Goal: Contribute content

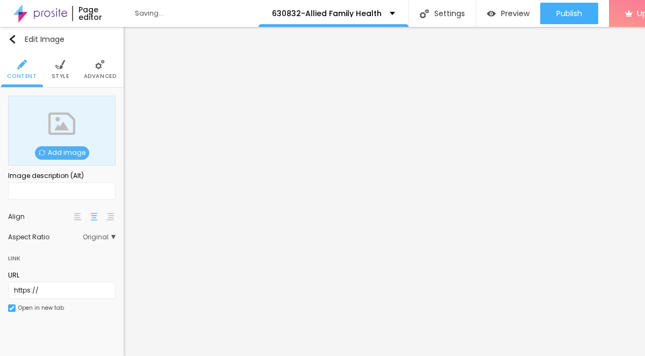
click at [77, 158] on span "Add image" at bounding box center [62, 152] width 54 height 13
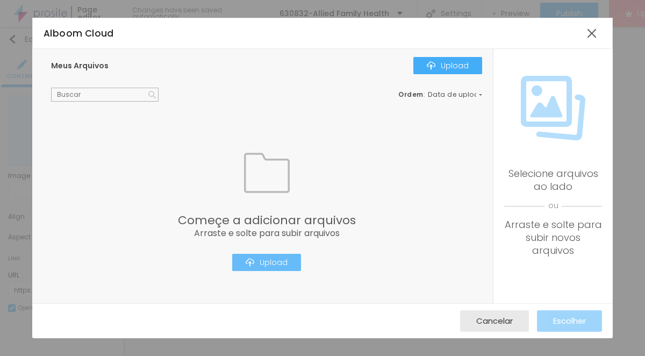
click at [271, 268] on button "Upload" at bounding box center [266, 262] width 69 height 17
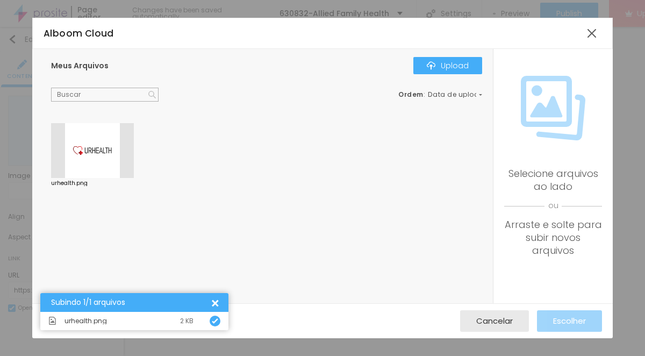
click at [87, 144] on div at bounding box center [92, 150] width 83 height 55
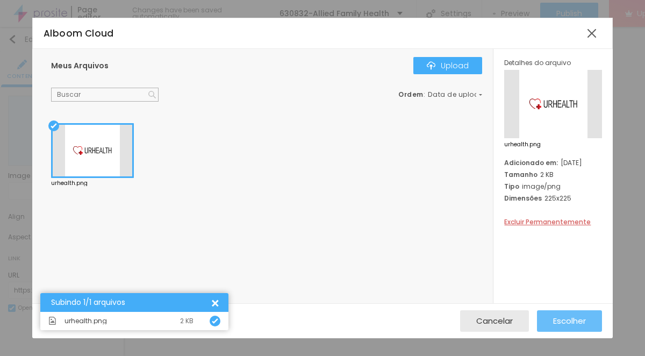
click at [580, 310] on div "Escolher" at bounding box center [570, 321] width 33 height 22
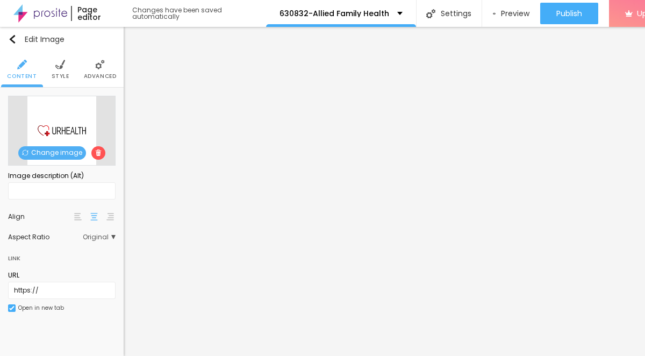
click at [66, 76] on span "Style" at bounding box center [61, 76] width 18 height 5
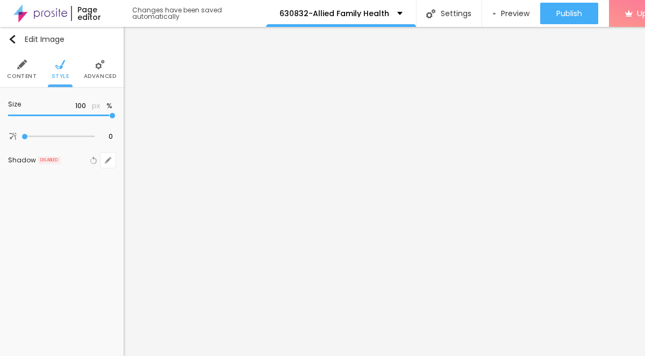
type input "95"
type input "85"
type input "80"
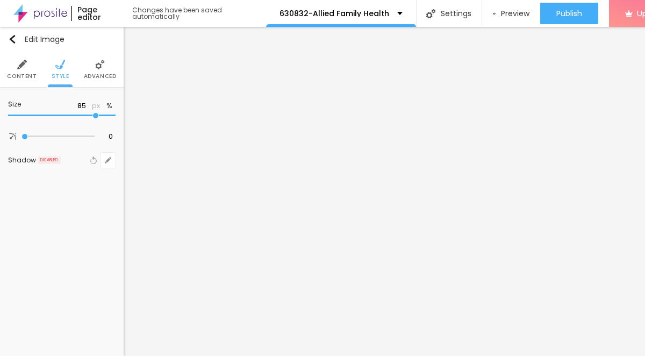
type input "80"
type input "75"
type input "70"
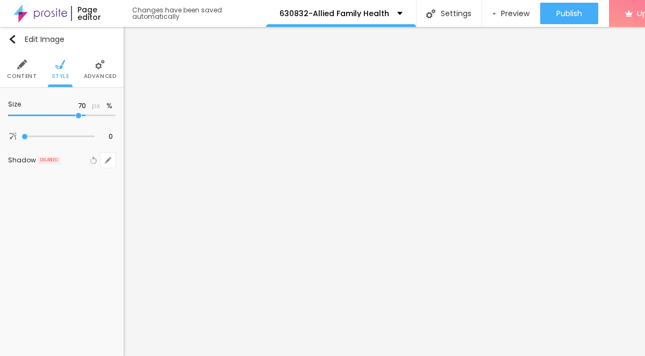
type input "50"
type input "25"
type input "20"
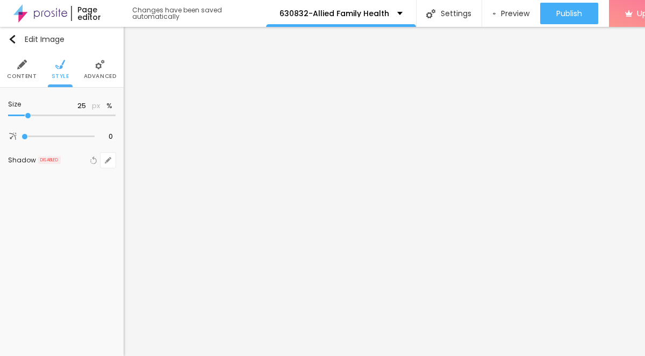
type input "20"
type input "15"
type input "10"
drag, startPoint x: 112, startPoint y: 115, endPoint x: 3, endPoint y: 117, distance: 109.2
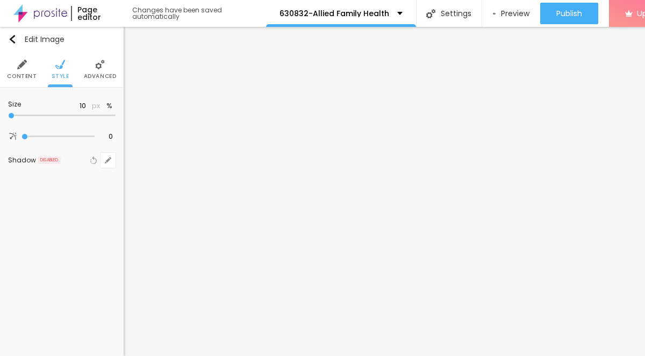
type input "10"
click at [8, 117] on input "range" at bounding box center [62, 115] width 108 height 5
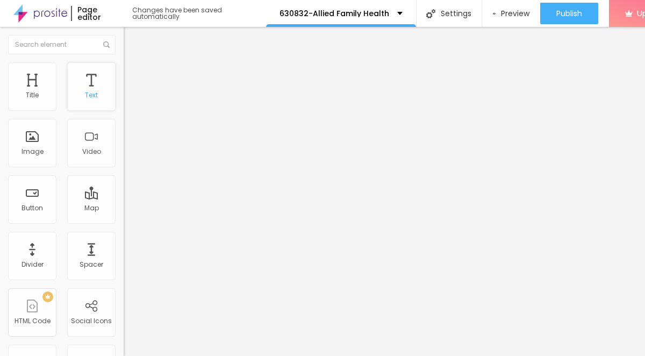
click at [94, 88] on div "Text" at bounding box center [91, 86] width 48 height 48
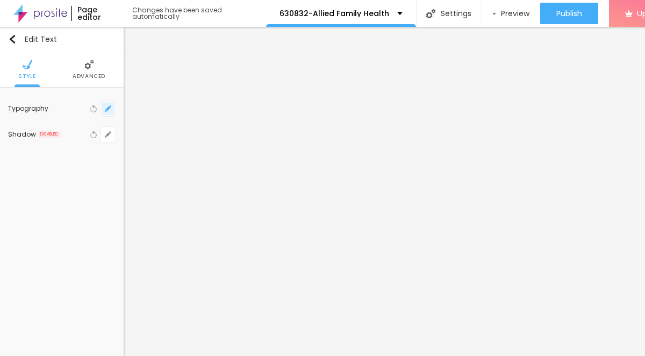
click at [108, 113] on button "button" at bounding box center [108, 108] width 15 height 15
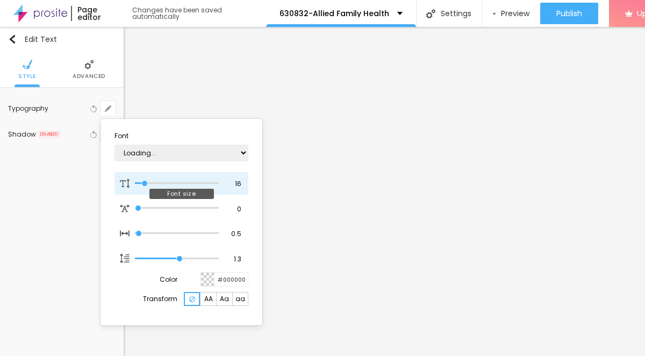
type input "1"
type input "22"
type input "1"
type input "26"
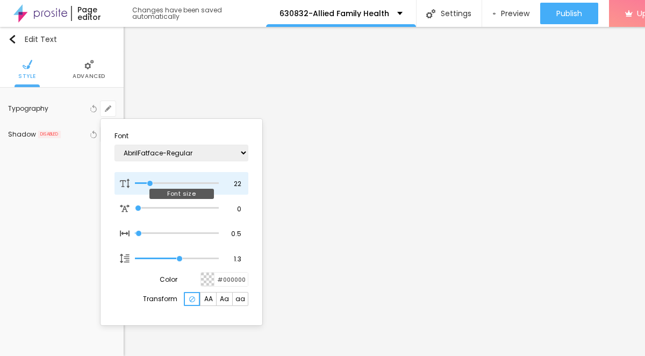
type input "26"
type input "1"
type input "27"
type input "1"
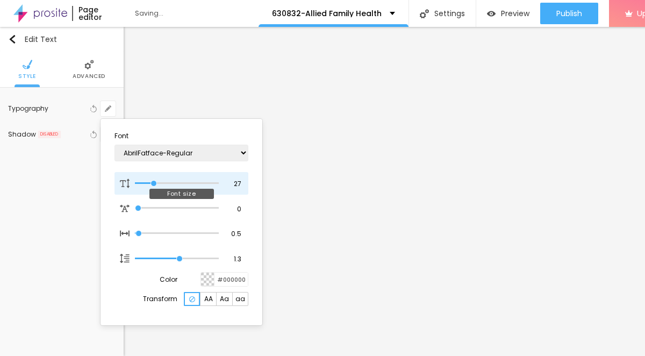
type input "26"
type input "1"
type input "25"
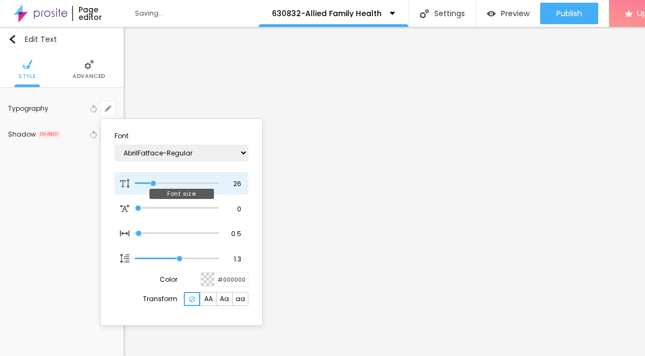
type input "1"
drag, startPoint x: 145, startPoint y: 186, endPoint x: 153, endPoint y: 186, distance: 8.1
type input "25"
click at [153, 186] on input "range" at bounding box center [177, 183] width 84 height 5
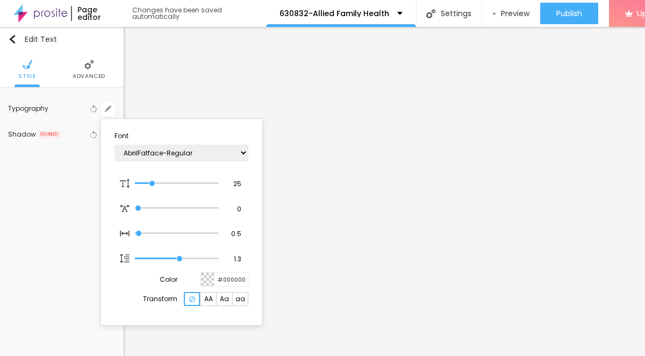
click at [395, 228] on div at bounding box center [322, 178] width 645 height 356
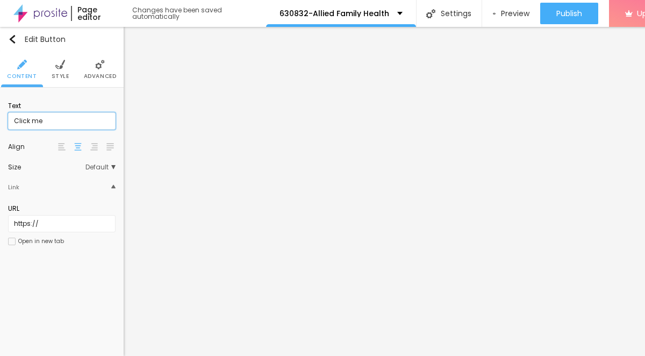
drag, startPoint x: 84, startPoint y: 125, endPoint x: 4, endPoint y: 123, distance: 80.7
click at [4, 123] on div "Text Click me Align Size Default Small Default Big Link URL https:// Open in ne…" at bounding box center [62, 177] width 124 height 179
paste input "→ VIEW DOCUMENT HERE"
type input "→ VIEW DOCUMENT HERE"
click at [60, 70] on li "Style" at bounding box center [61, 70] width 18 height 36
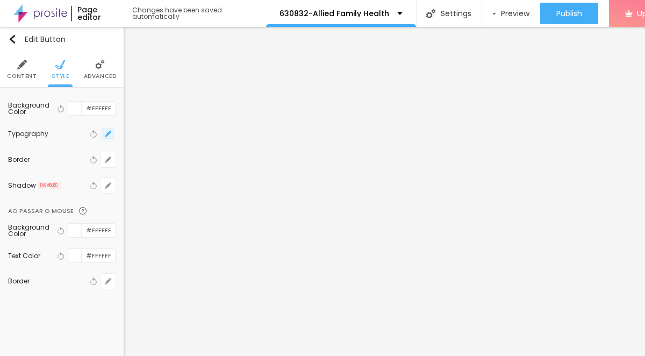
click at [107, 140] on button "button" at bounding box center [108, 133] width 15 height 15
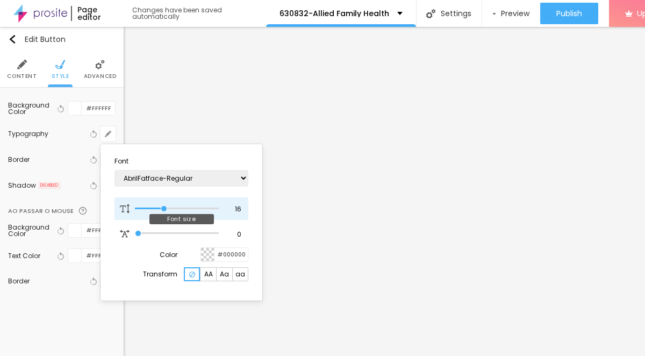
type input "17"
type input "18"
type input "19"
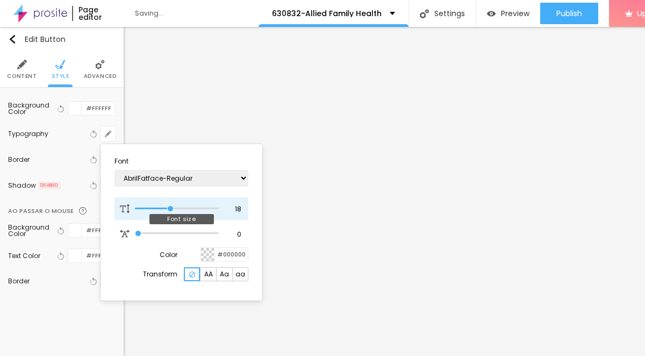
type input "19"
type input "20"
type input "22"
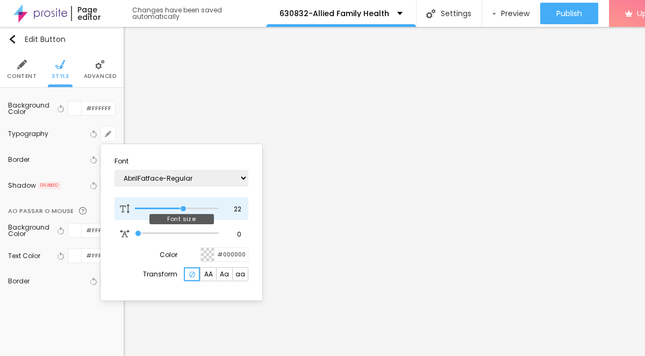
drag, startPoint x: 164, startPoint y: 210, endPoint x: 182, endPoint y: 214, distance: 18.8
type input "22"
click at [182, 211] on input "range" at bounding box center [177, 208] width 84 height 5
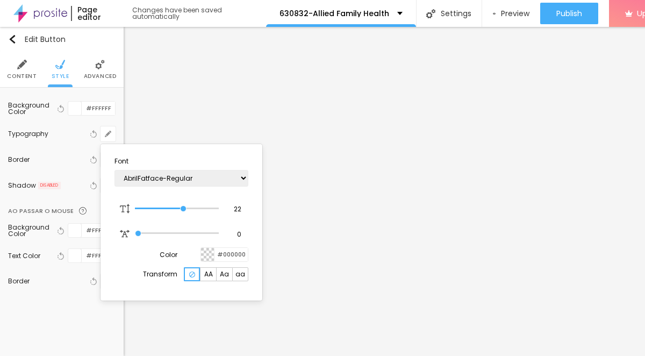
click at [419, 303] on div at bounding box center [322, 178] width 645 height 356
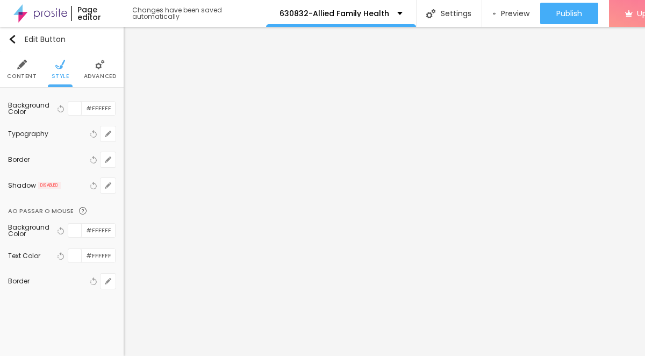
click at [21, 74] on span "Content" at bounding box center [22, 76] width 30 height 5
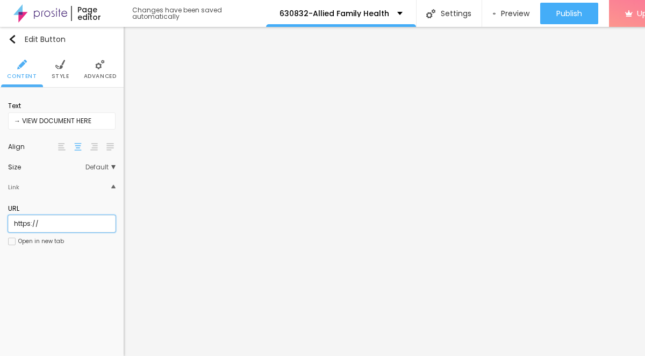
click at [62, 229] on input "https://" at bounding box center [62, 223] width 108 height 17
paste input "[DOMAIN_NAME]"
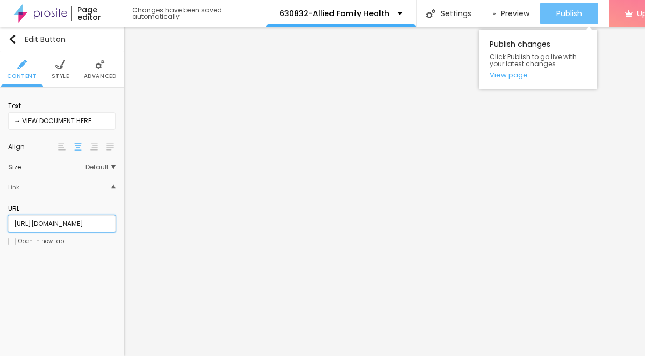
type input "[URL][DOMAIN_NAME]"
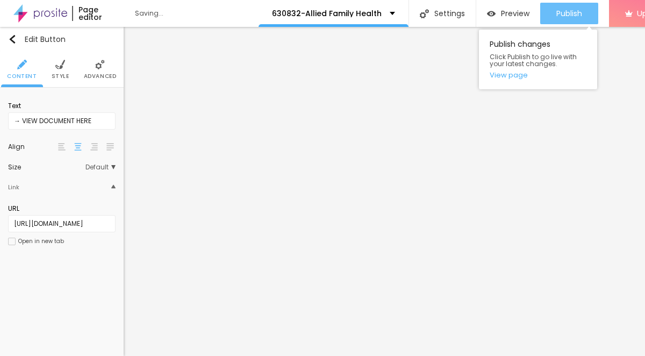
click at [572, 11] on span "Publish" at bounding box center [570, 13] width 26 height 9
